Goal: Task Accomplishment & Management: Use online tool/utility

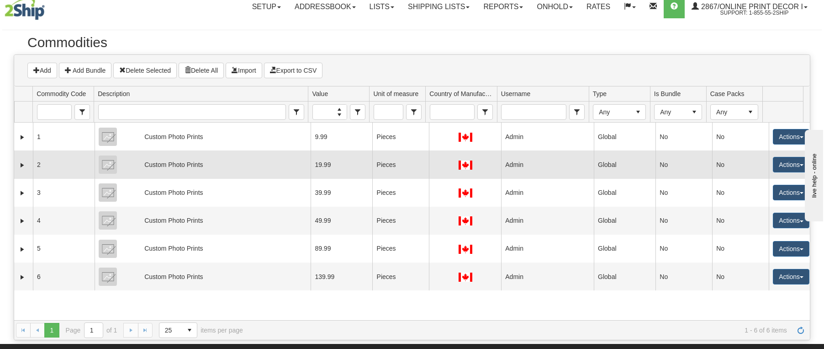
scroll to position [11, 0]
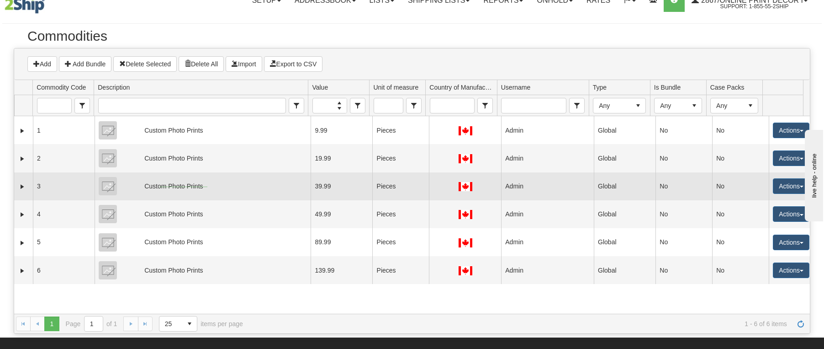
drag, startPoint x: 207, startPoint y: 186, endPoint x: 159, endPoint y: 187, distance: 48.9
click at [159, 187] on td "Custom Photo Prints" at bounding box center [203, 186] width 216 height 28
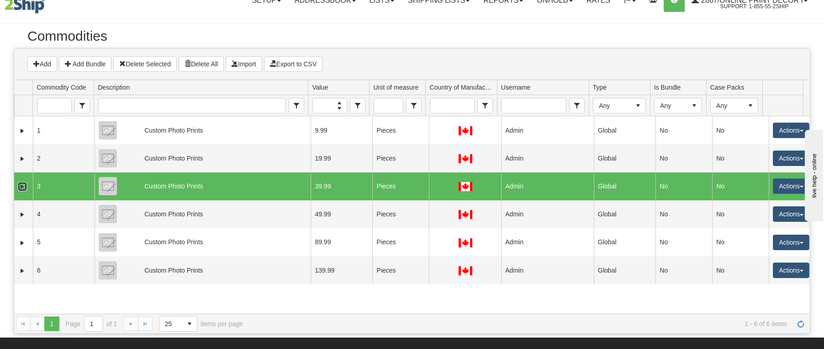
click at [23, 186] on link "Expand" at bounding box center [22, 186] width 9 height 9
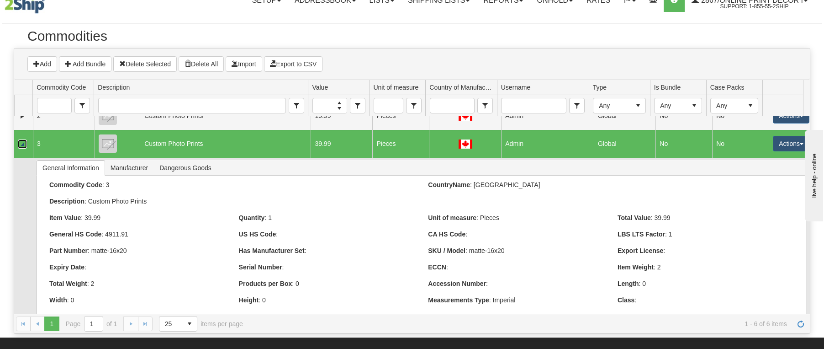
scroll to position [54, 0]
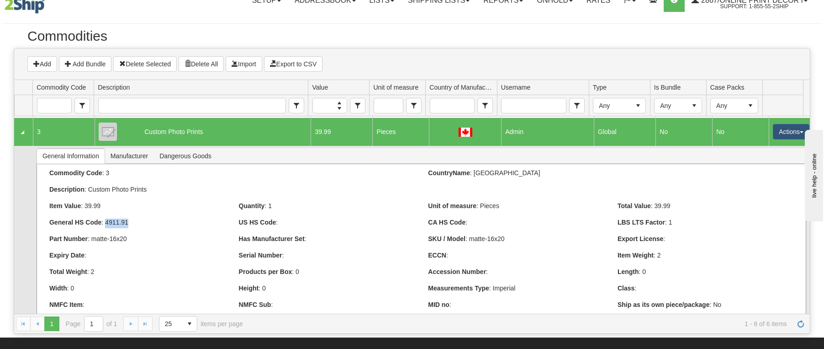
drag, startPoint x: 106, startPoint y: 225, endPoint x: 141, endPoint y: 228, distance: 34.8
click at [141, 228] on div "General HS Code : 4911.91" at bounding box center [137, 223] width 176 height 10
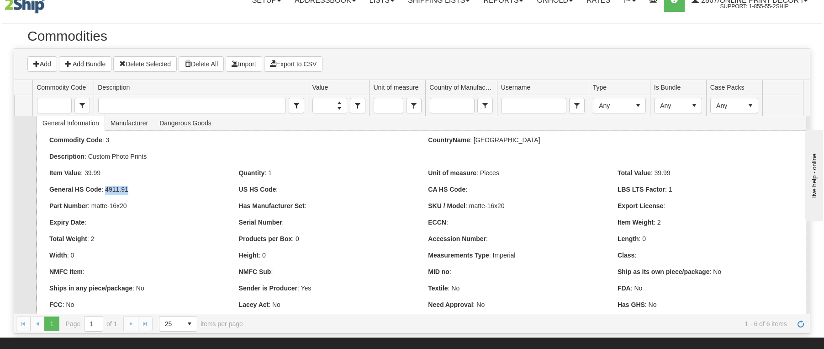
scroll to position [106, 0]
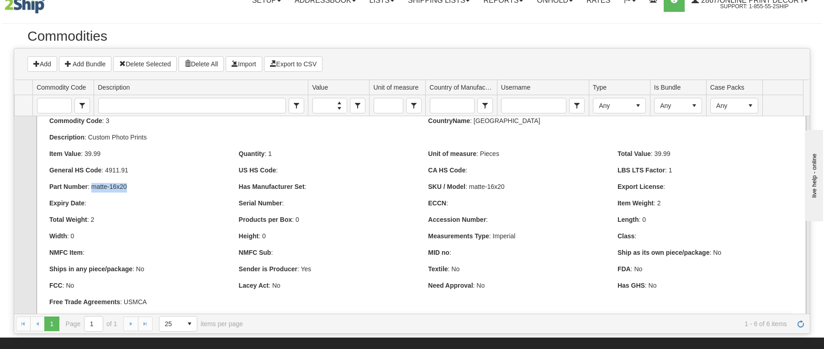
drag, startPoint x: 91, startPoint y: 190, endPoint x: 130, endPoint y: 196, distance: 38.8
click at [130, 196] on div "Part Number : matte-16x20" at bounding box center [138, 191] width 190 height 16
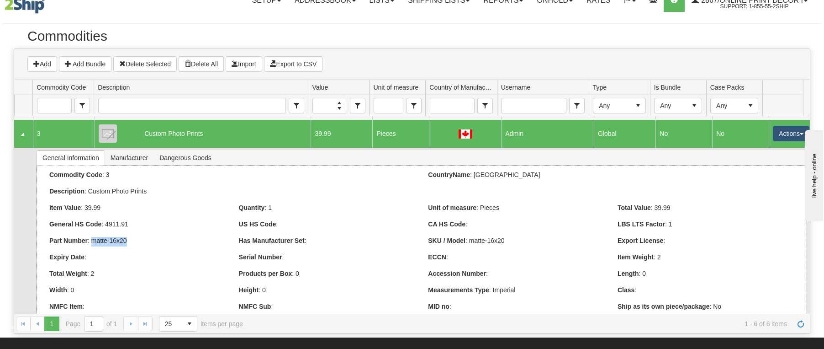
scroll to position [0, 0]
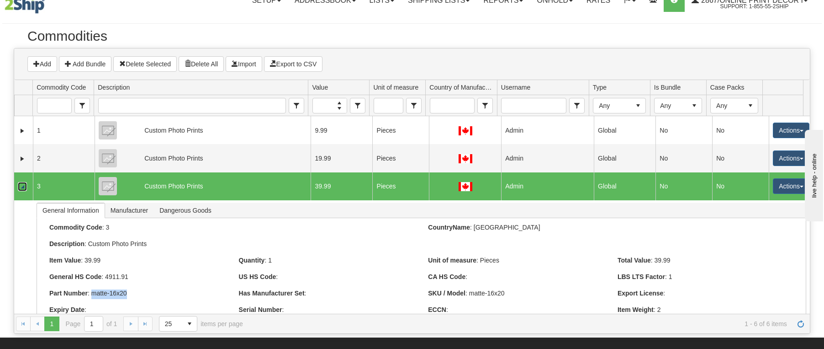
click at [21, 186] on link "Collapse" at bounding box center [22, 186] width 9 height 9
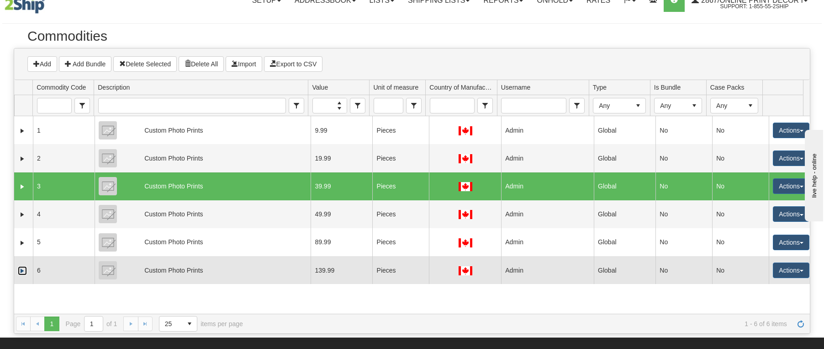
click at [21, 271] on link "Expand" at bounding box center [22, 270] width 9 height 9
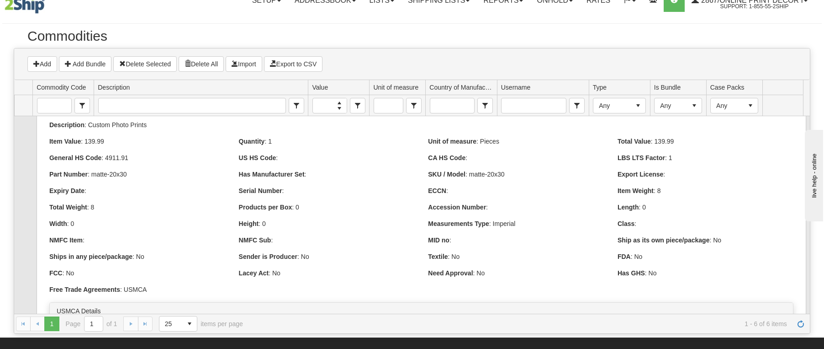
scroll to position [211, 0]
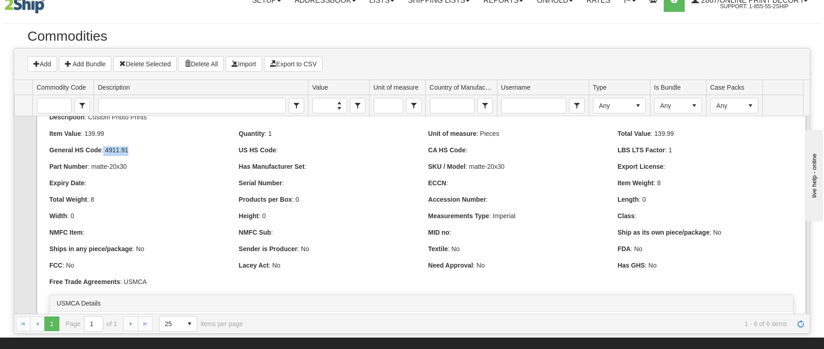
drag, startPoint x: 133, startPoint y: 153, endPoint x: 104, endPoint y: 152, distance: 28.8
click at [104, 152] on div "General HS Code : 4911.91" at bounding box center [137, 151] width 176 height 10
click at [347, 221] on div "Height : 0" at bounding box center [327, 217] width 176 height 10
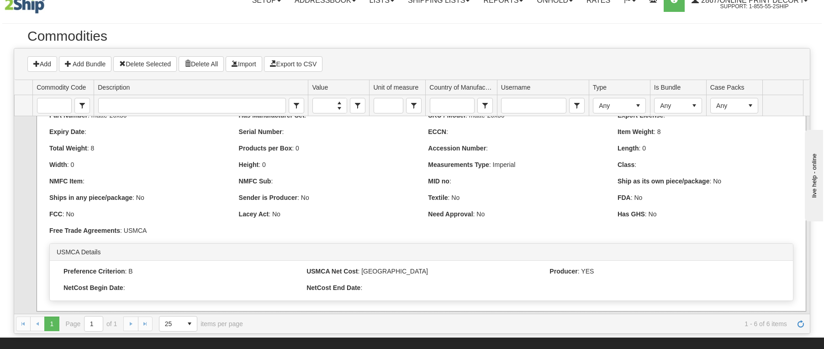
scroll to position [276, 0]
drag, startPoint x: 57, startPoint y: 243, endPoint x: 108, endPoint y: 246, distance: 51.3
click at [108, 246] on div "USMCA Details" at bounding box center [422, 252] width 744 height 17
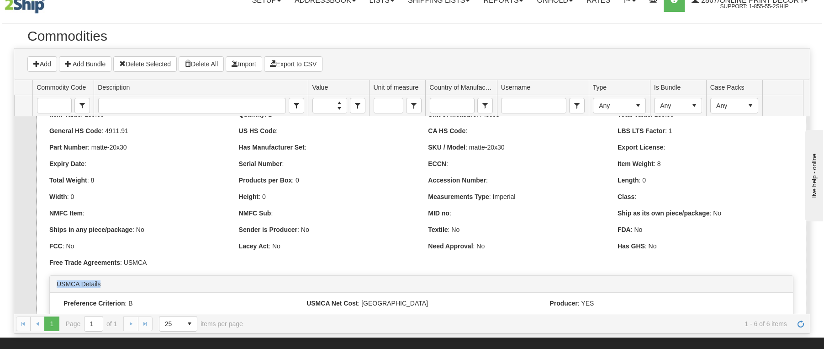
scroll to position [230, 0]
drag, startPoint x: 123, startPoint y: 267, endPoint x: 174, endPoint y: 269, distance: 50.7
click at [174, 268] on div "Free Trade Agreements : USMCA" at bounding box center [421, 264] width 745 height 10
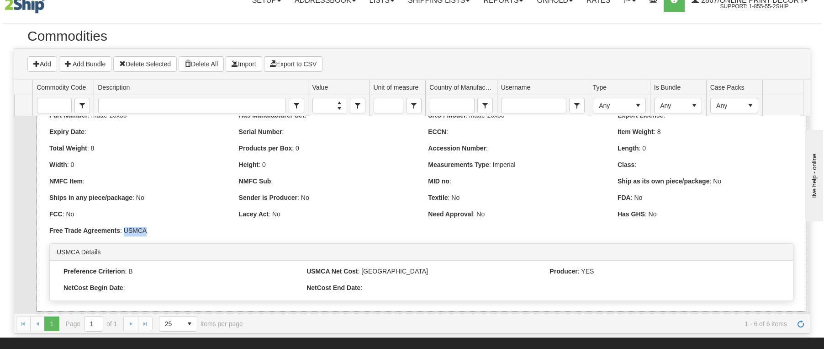
scroll to position [276, 0]
click at [227, 243] on div "USMCA Details Preference Criterion : B USMCA Net Cost : NC Producer : YES" at bounding box center [421, 272] width 745 height 58
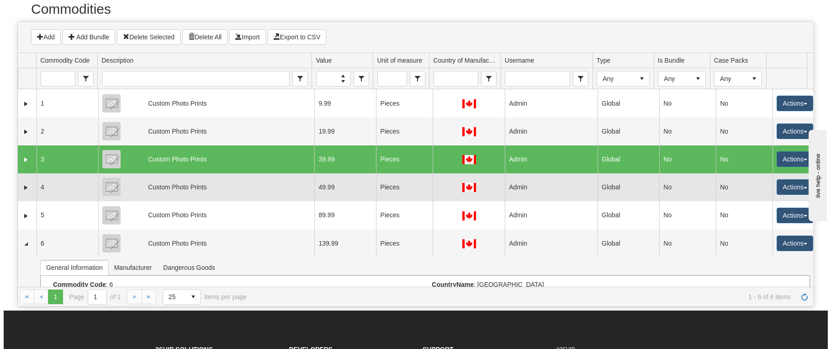
scroll to position [0, 0]
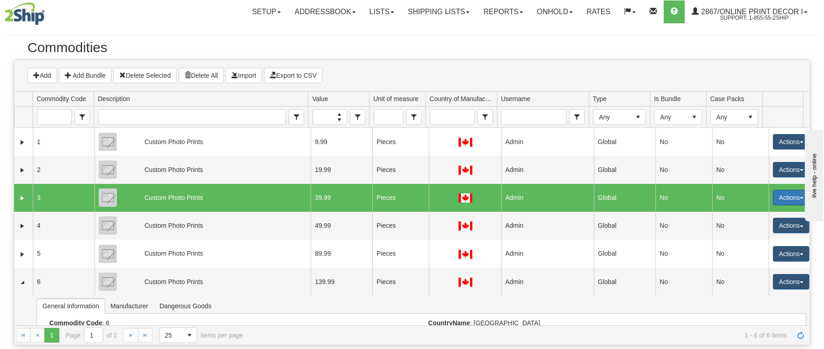
click at [793, 201] on button "Actions" at bounding box center [791, 198] width 37 height 16
click at [755, 214] on link "Edit" at bounding box center [772, 215] width 73 height 12
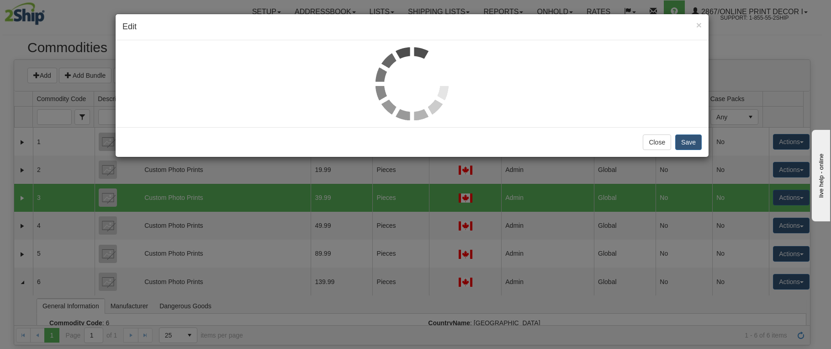
select select "1"
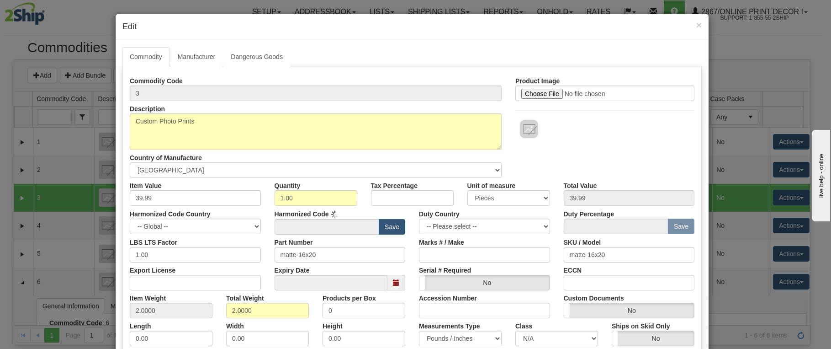
type input "4911.91"
click at [190, 59] on link "Manufacturer" at bounding box center [196, 56] width 52 height 19
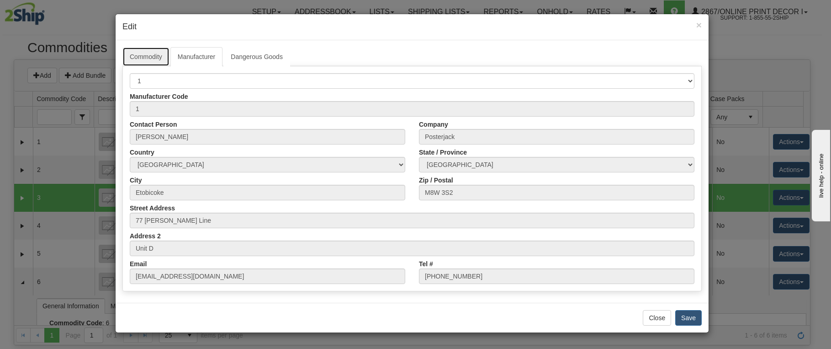
click at [139, 54] on link "Commodity" at bounding box center [145, 56] width 47 height 19
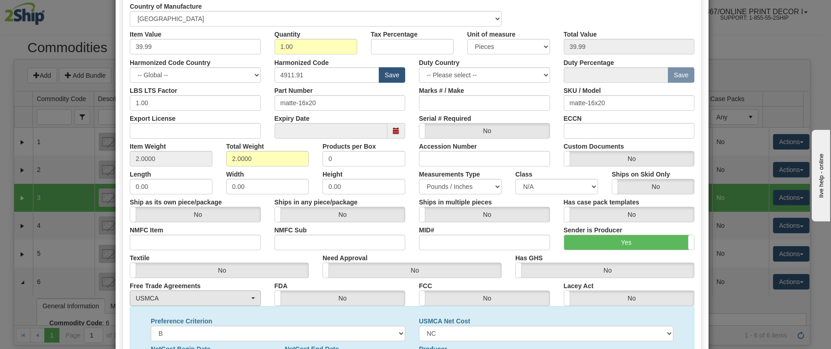
scroll to position [250, 0]
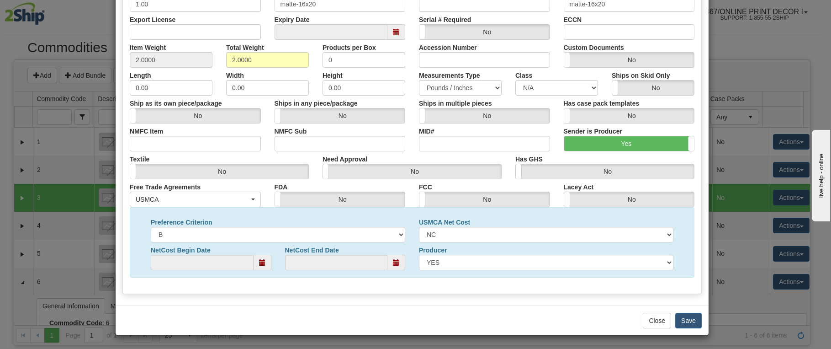
click at [213, 218] on div "Preference Criterion A B C D E F" at bounding box center [278, 228] width 268 height 28
click at [223, 198] on div "USMCA" at bounding box center [193, 199] width 114 height 9
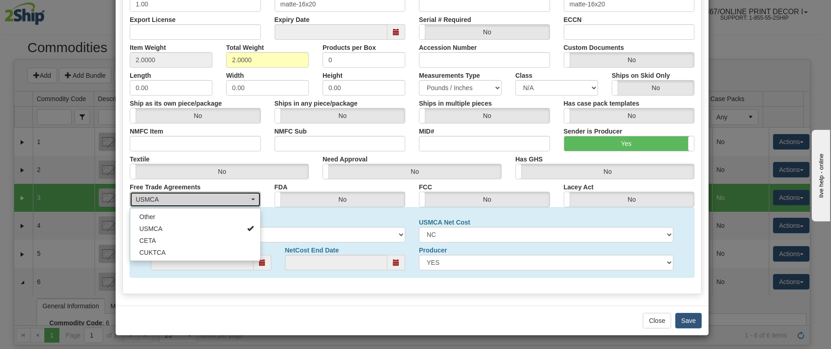
click at [223, 198] on div "USMCA" at bounding box center [193, 199] width 114 height 9
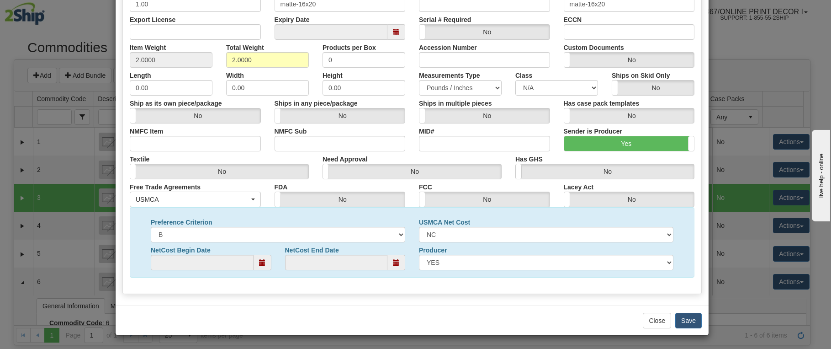
click at [402, 275] on div "Preference Criterion A B C D E F USMCA Net Cost NC NO NetCost Begin Date NetCos…" at bounding box center [412, 242] width 565 height 70
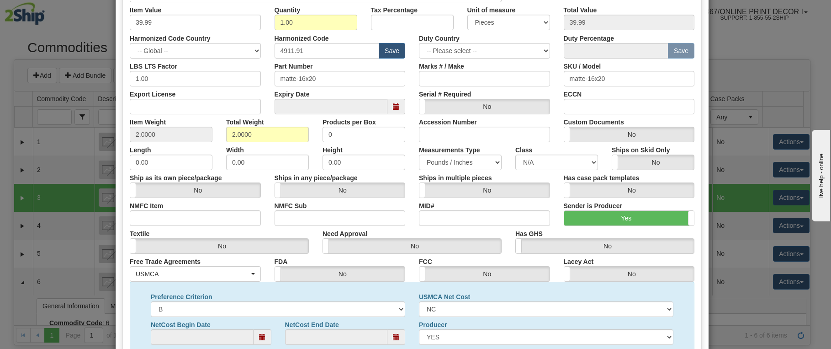
scroll to position [154, 0]
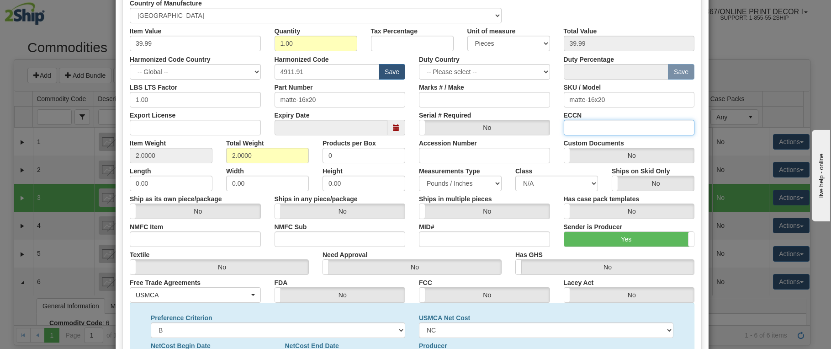
click at [631, 130] on input "ECCN" at bounding box center [629, 128] width 131 height 16
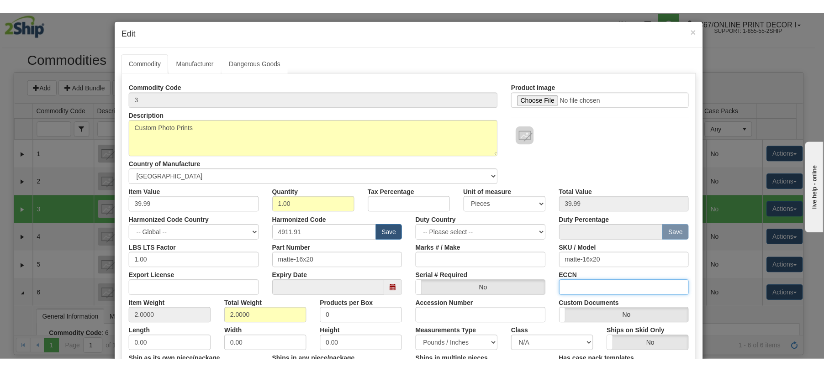
scroll to position [0, 0]
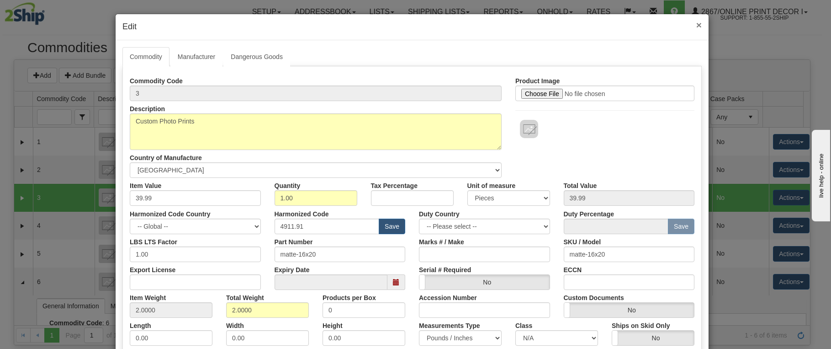
click at [697, 25] on span "×" at bounding box center [699, 25] width 5 height 11
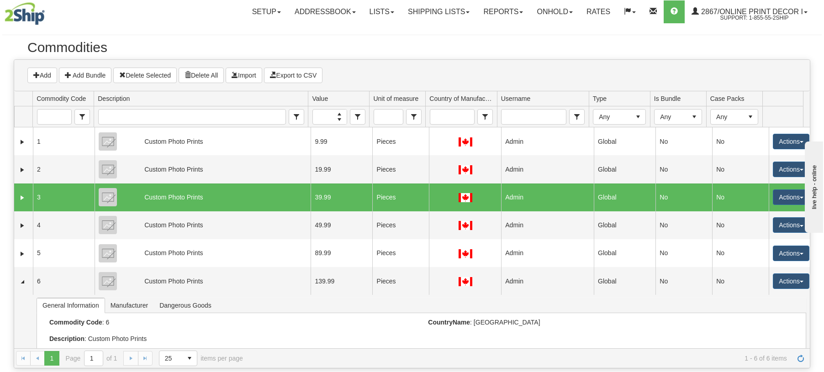
click at [477, 82] on div "Add Add Bundle Delete Selected Delete All Import Export to CSV" at bounding box center [412, 76] width 783 height 16
